Goal: Use online tool/utility: Utilize a website feature to perform a specific function

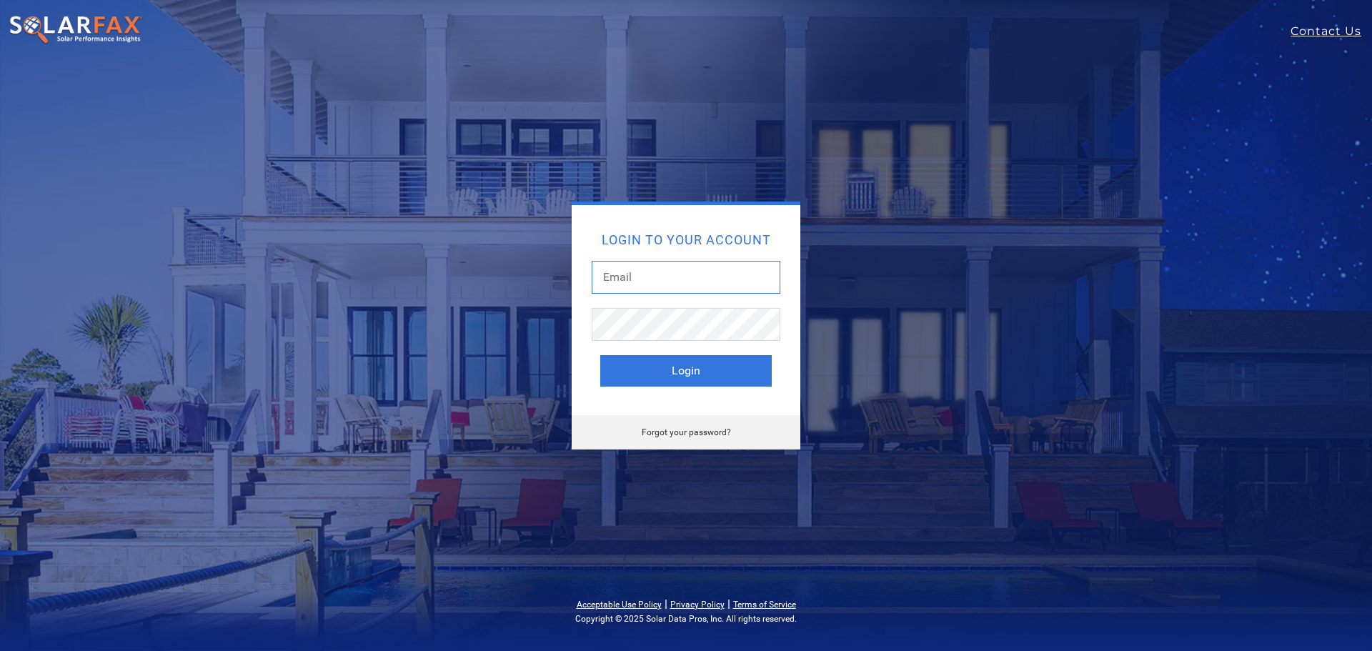
click at [655, 272] on input "text" at bounding box center [686, 277] width 189 height 33
type input "angel@cal-solar.com"
click at [600, 355] on button "Login" at bounding box center [685, 370] width 171 height 31
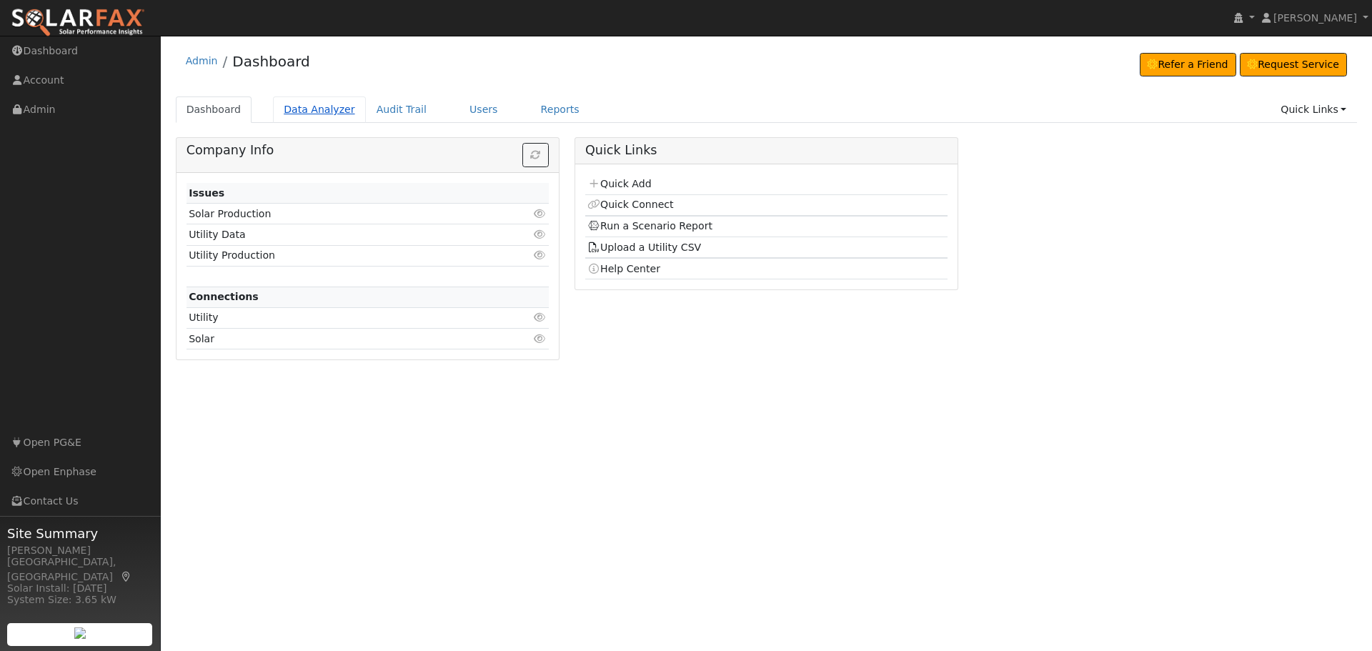
click at [318, 115] on link "Data Analyzer" at bounding box center [319, 109] width 93 height 26
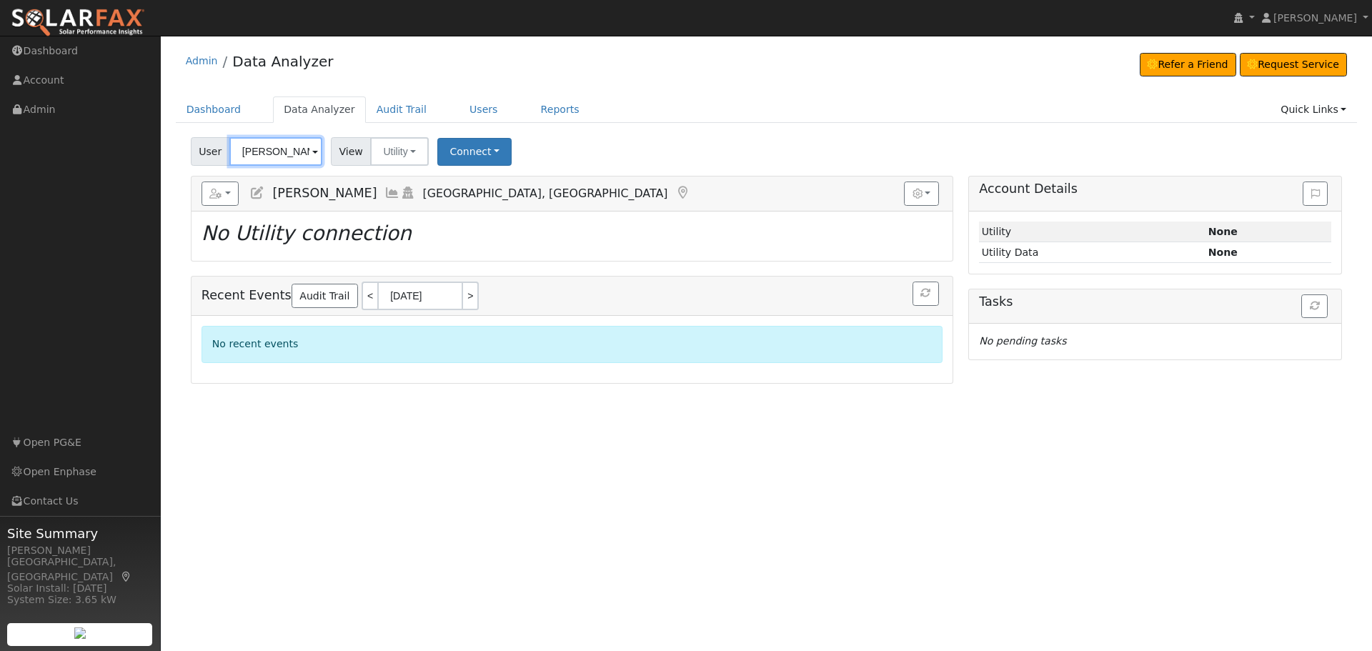
drag, startPoint x: 299, startPoint y: 151, endPoint x: 184, endPoint y: 154, distance: 115.1
click at [184, 154] on div "User Phil Adrian Account Default Account Default Account 21241 Mccourtney Rd, G…" at bounding box center [767, 257] width 1182 height 251
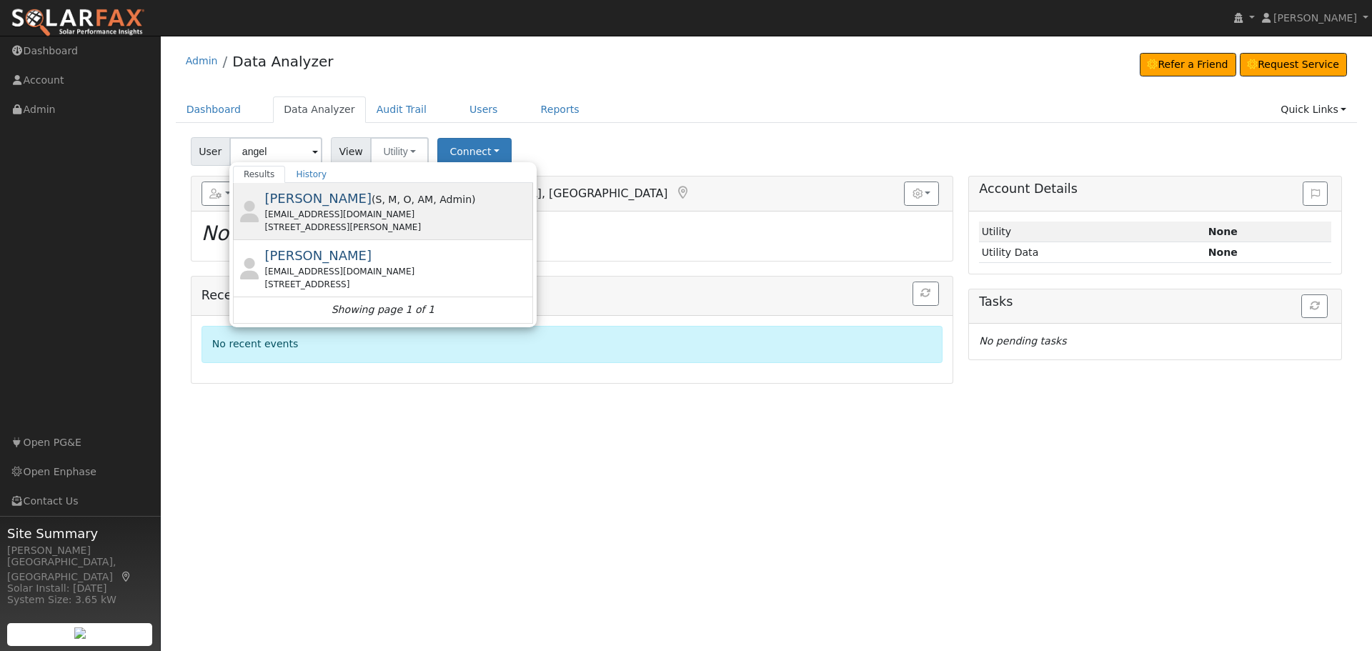
click at [302, 195] on span "[PERSON_NAME]" at bounding box center [317, 198] width 107 height 15
type input "[PERSON_NAME]"
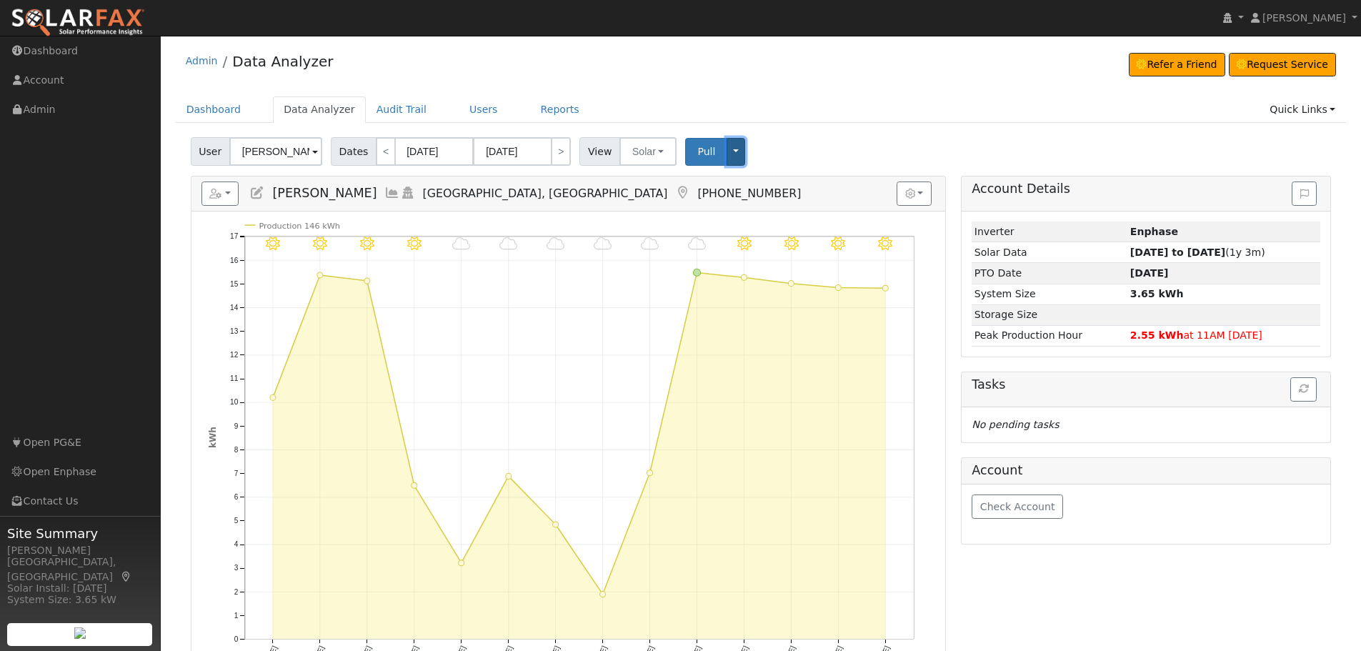
click at [727, 154] on button "Toggle Dropdown" at bounding box center [736, 152] width 19 height 28
click at [894, 151] on div "User Angel Niblock Account Default Account Default Account 329 Bennett St, Gras…" at bounding box center [761, 149] width 1146 height 34
click at [532, 104] on link "Reports" at bounding box center [560, 109] width 60 height 26
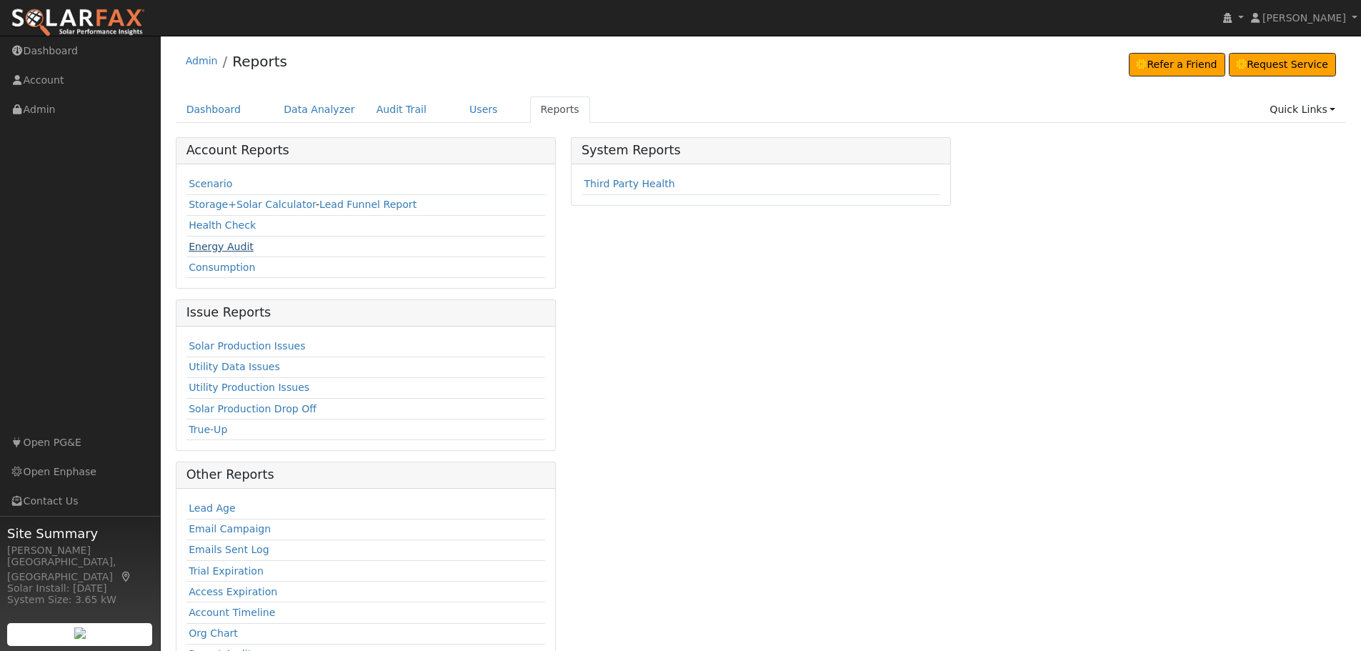
click at [229, 241] on link "Energy Audit" at bounding box center [221, 246] width 65 height 11
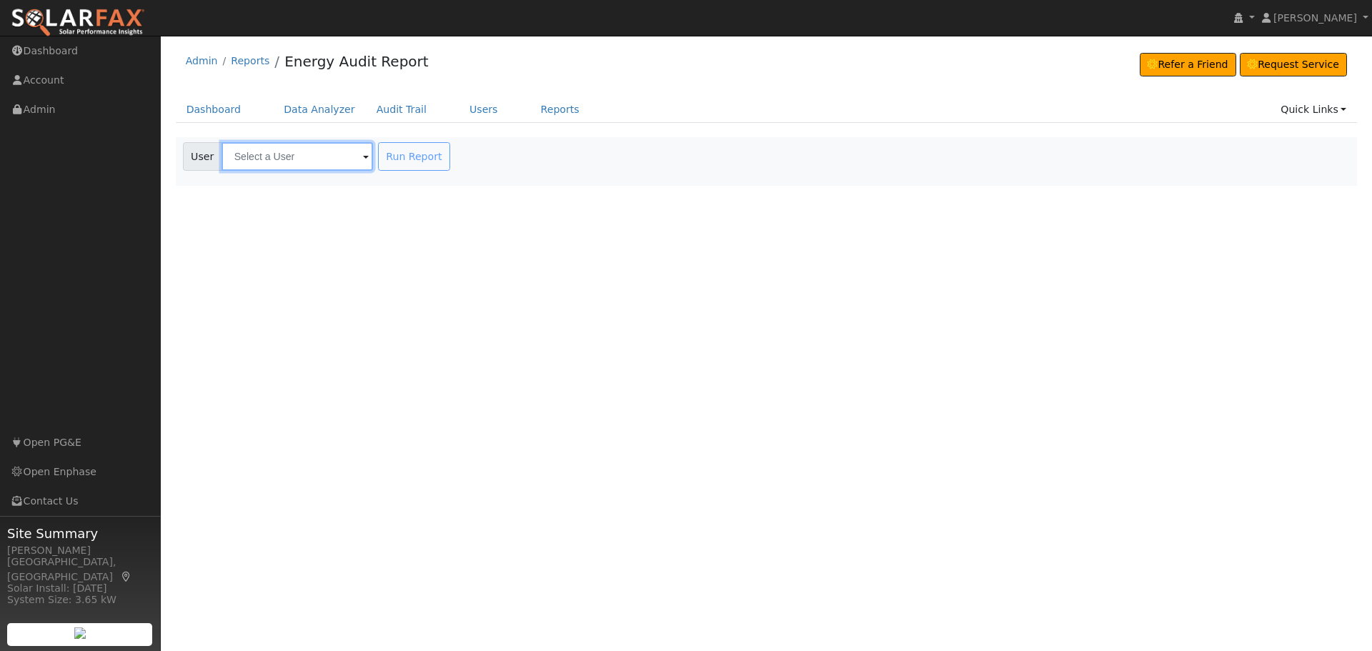
click at [329, 153] on input "text" at bounding box center [297, 156] width 151 height 29
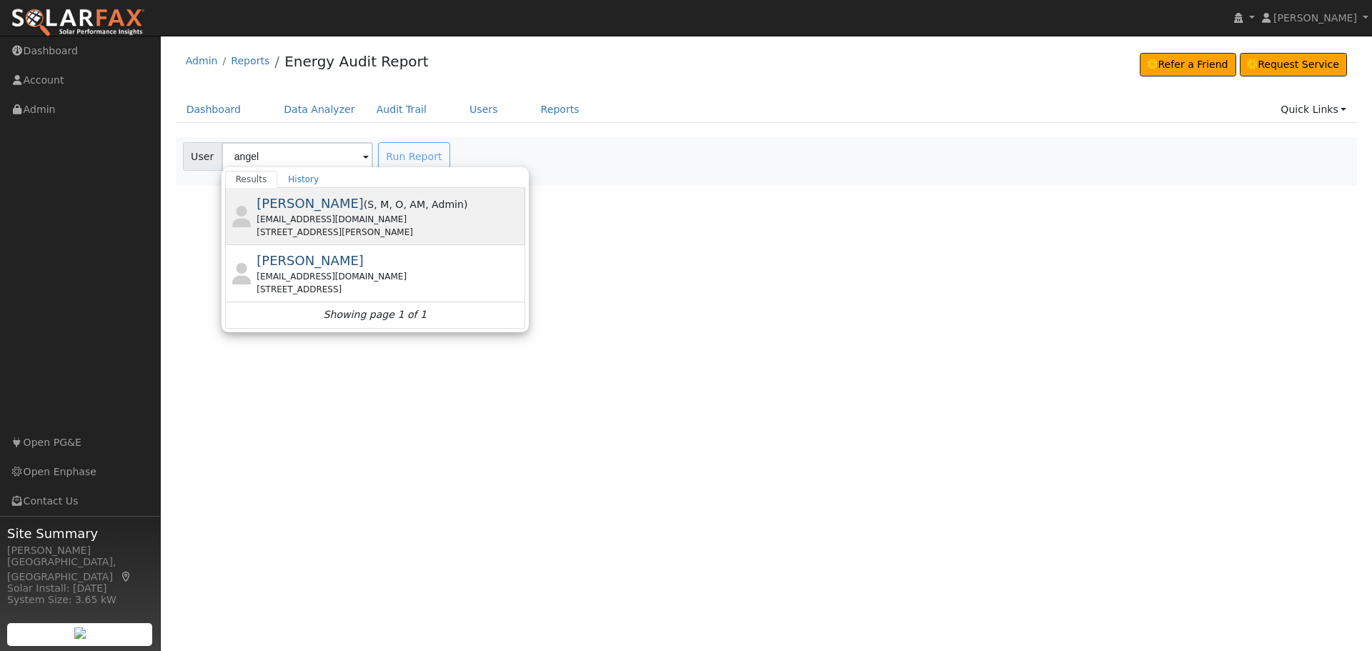
click at [309, 210] on span "[PERSON_NAME]" at bounding box center [310, 203] width 107 height 15
type input "[PERSON_NAME]"
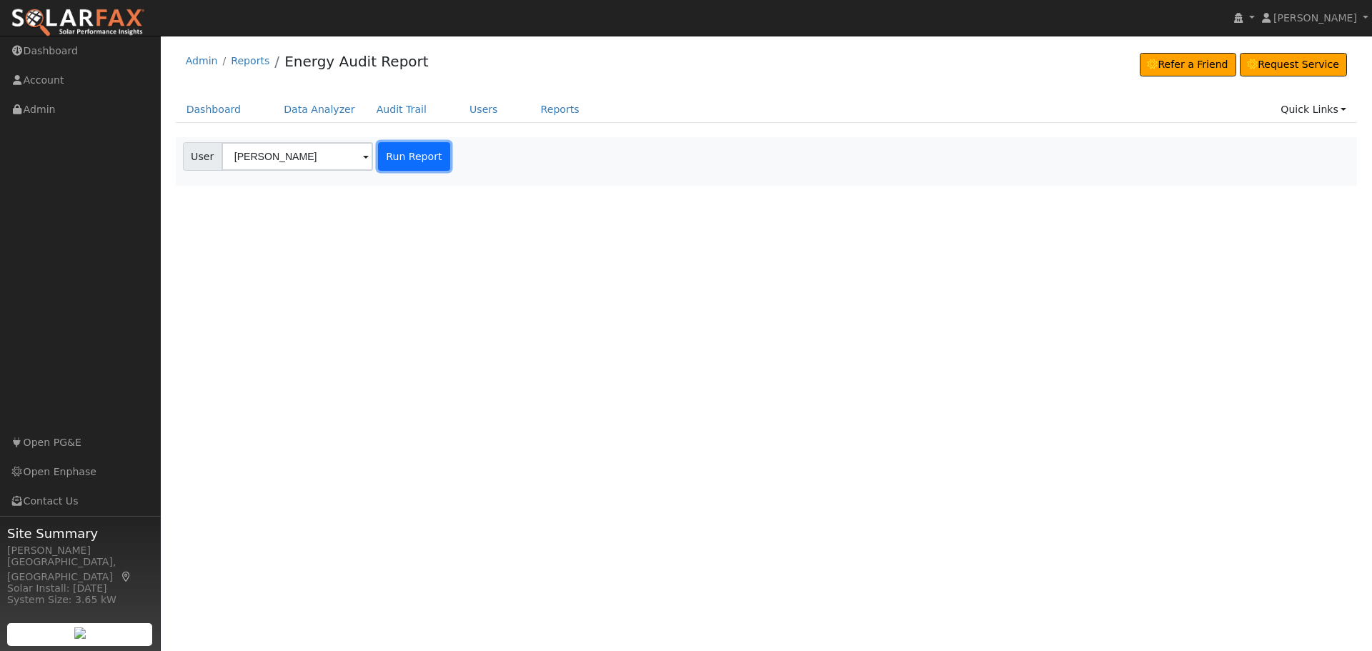
click at [403, 169] on button "Run Report" at bounding box center [414, 156] width 72 height 29
